Goal: Task Accomplishment & Management: Complete application form

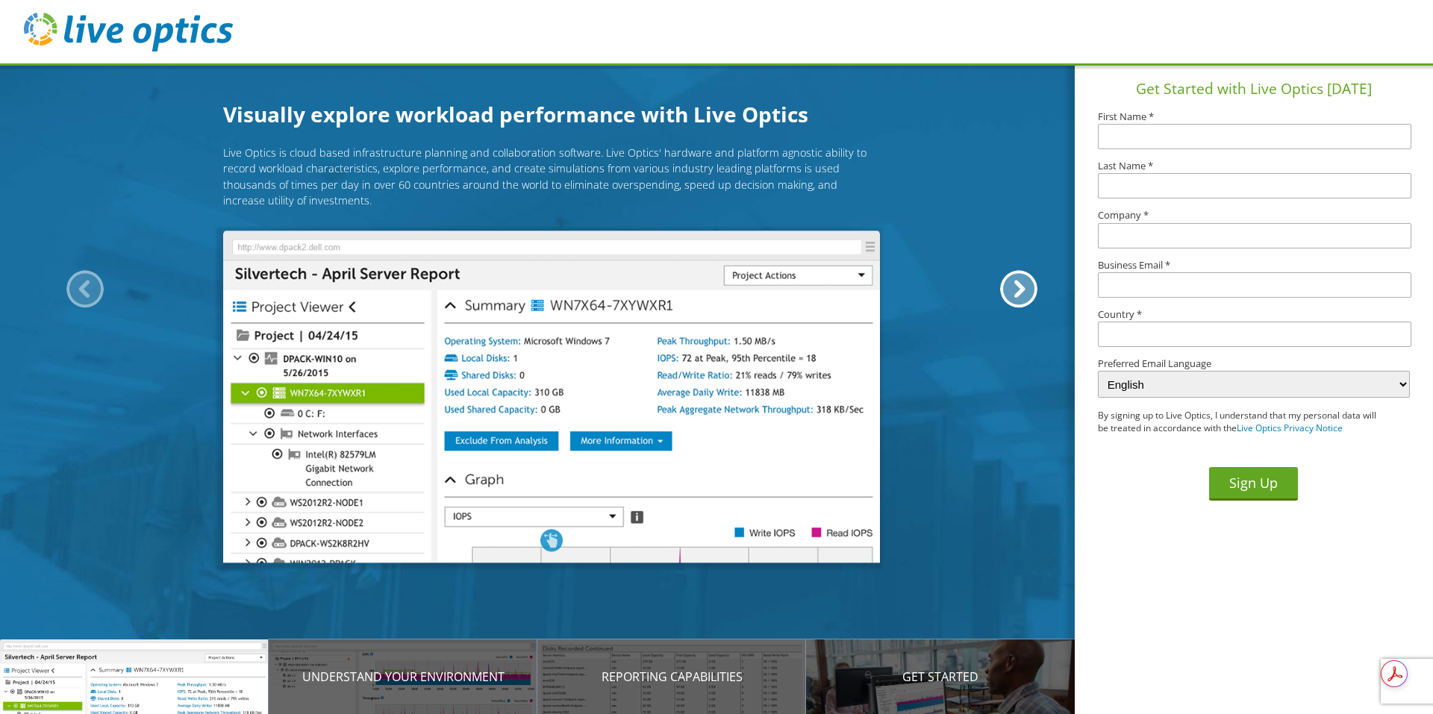
click at [1164, 131] on input "text" at bounding box center [1254, 136] width 313 height 25
type input "Russell"
type input "Profitt"
type input "russell.profitt@gmail.com"
type input "[GEOGRAPHIC_DATA]"
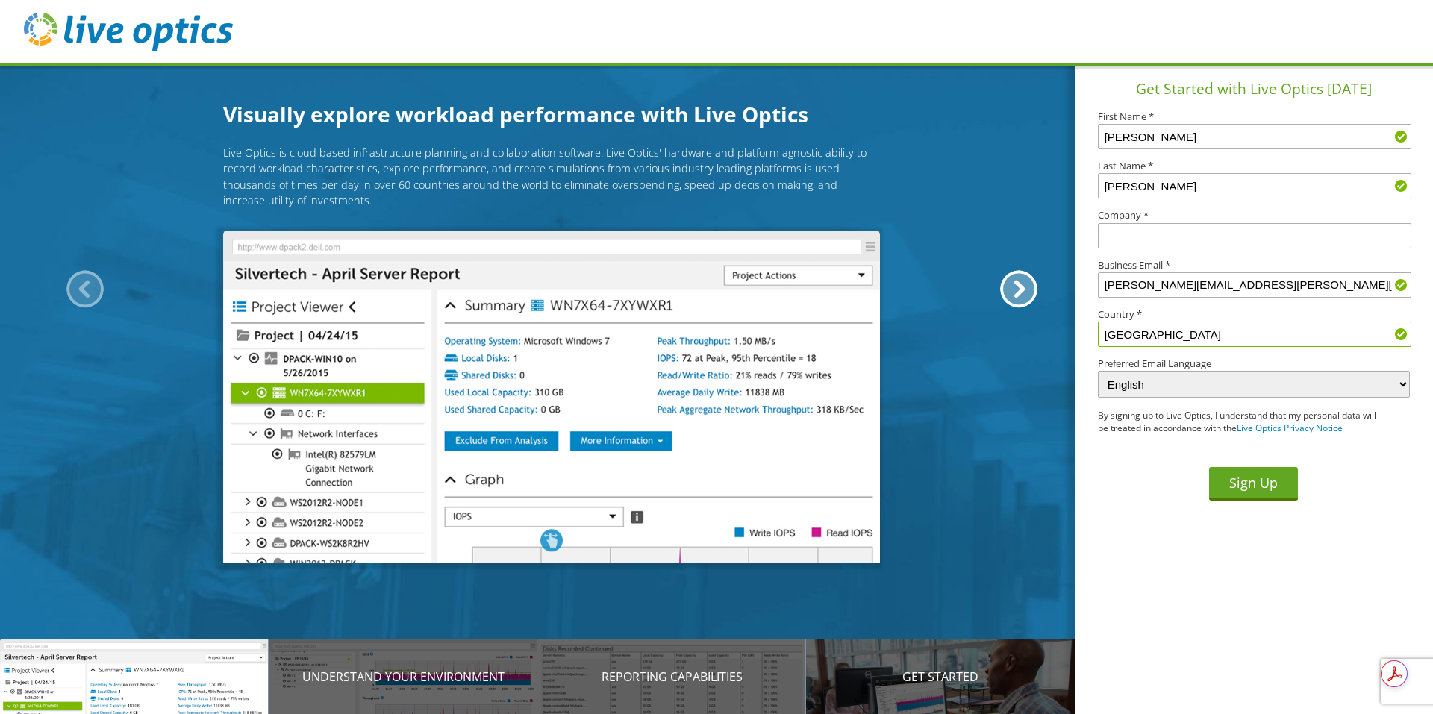
click at [1159, 236] on input "text" at bounding box center [1254, 235] width 313 height 25
type input "Mack Molding"
type input "rprofitt@mackmolding.com"
click at [1247, 482] on button "Sign Up" at bounding box center [1253, 484] width 89 height 34
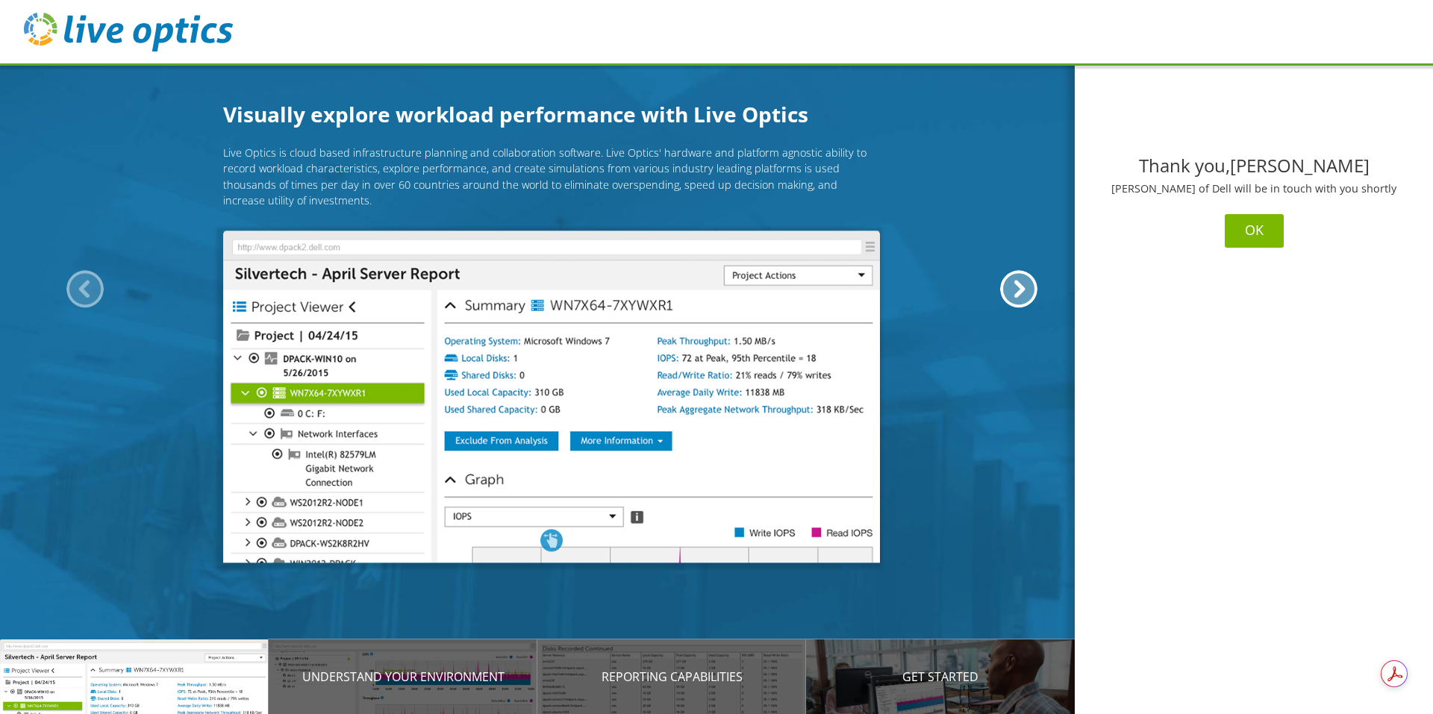
click at [1261, 231] on button "OK" at bounding box center [1254, 231] width 59 height 34
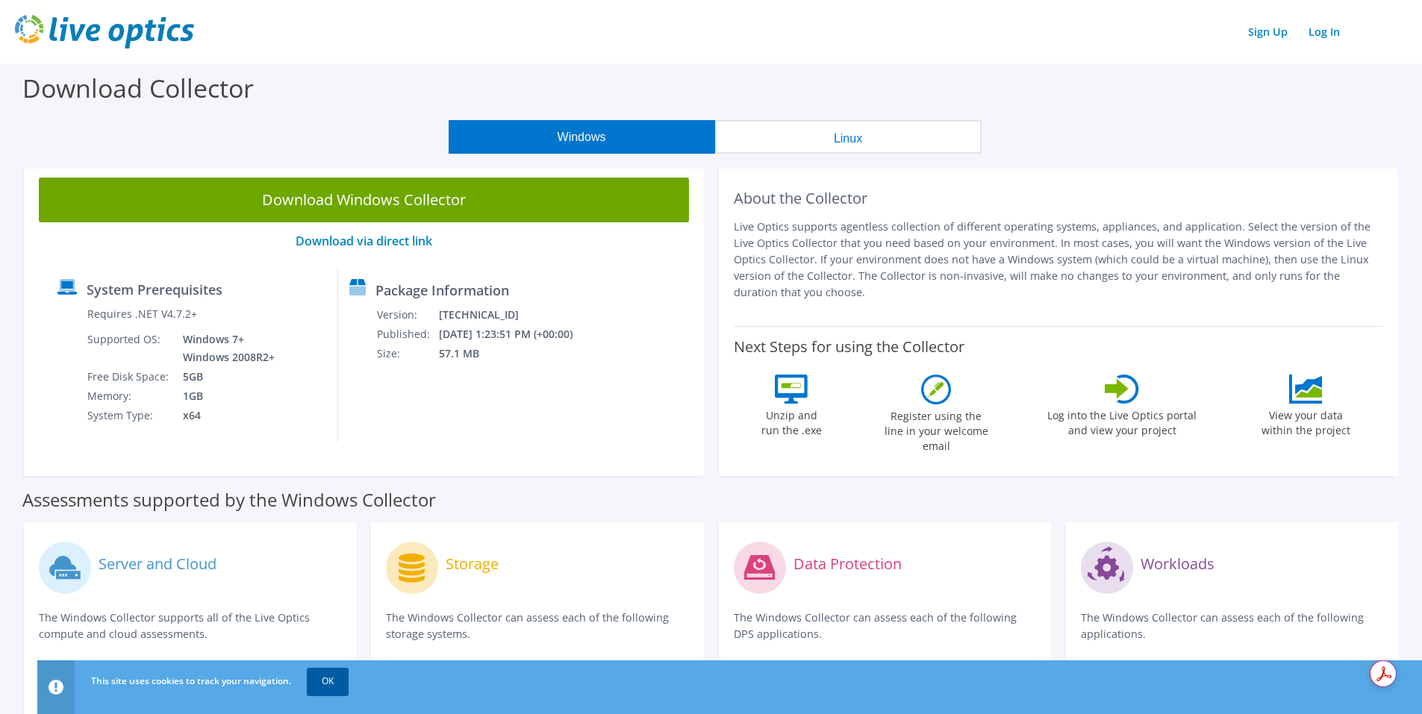
click at [331, 678] on link "OK" at bounding box center [328, 681] width 42 height 27
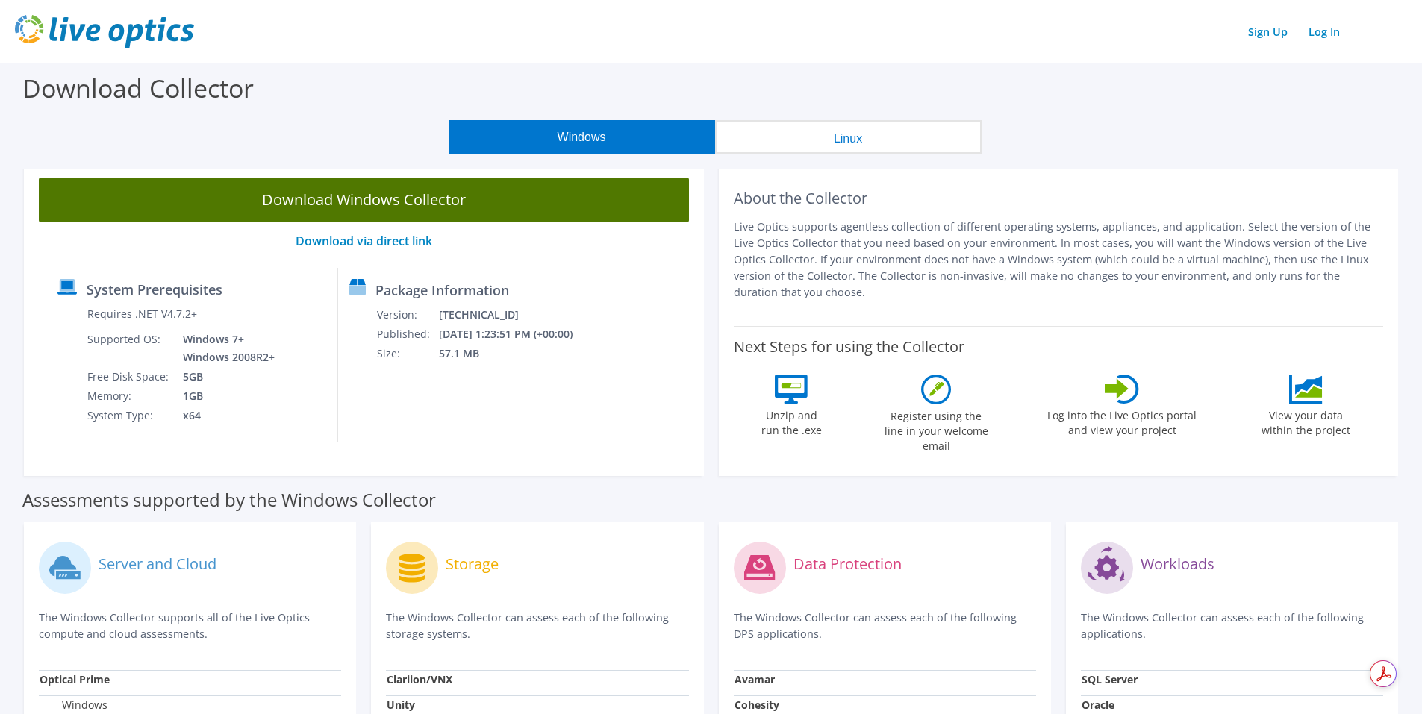
click at [336, 207] on link "Download Windows Collector" at bounding box center [364, 200] width 650 height 45
